Goal: Navigation & Orientation: Go to known website

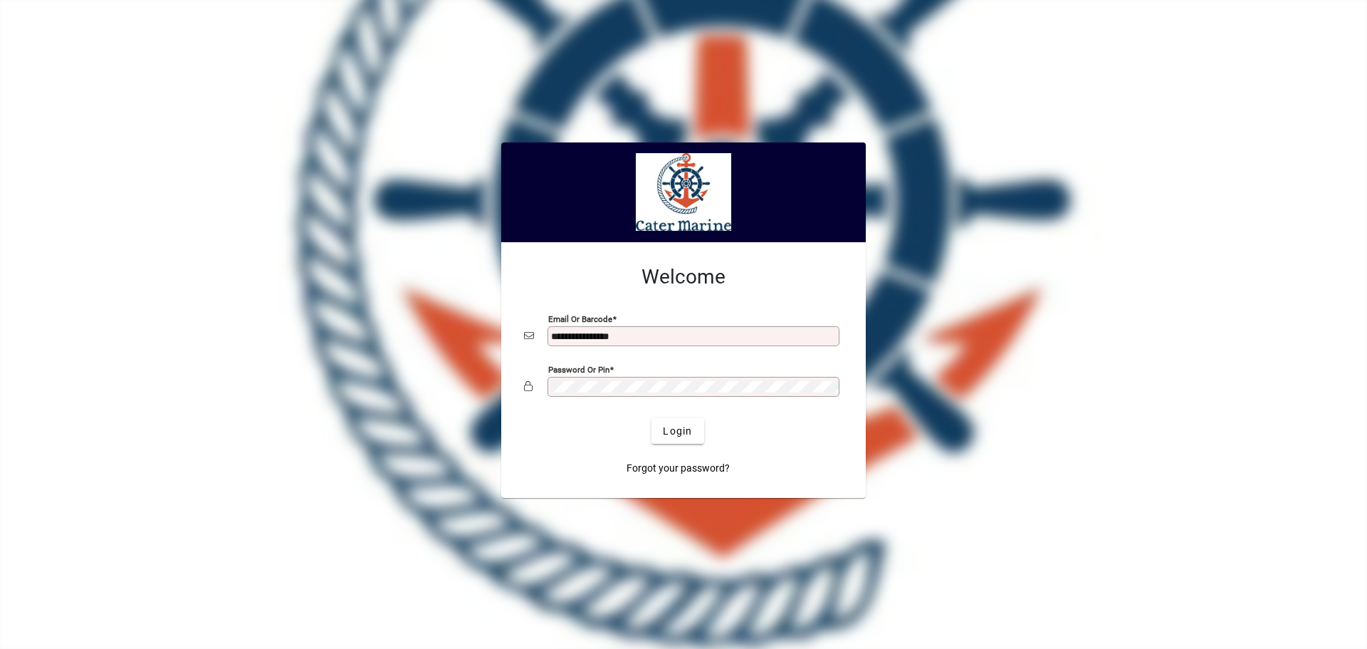
type input "**********"
click at [651, 418] on button "Login" at bounding box center [677, 431] width 52 height 26
